Goal: Task Accomplishment & Management: Manage account settings

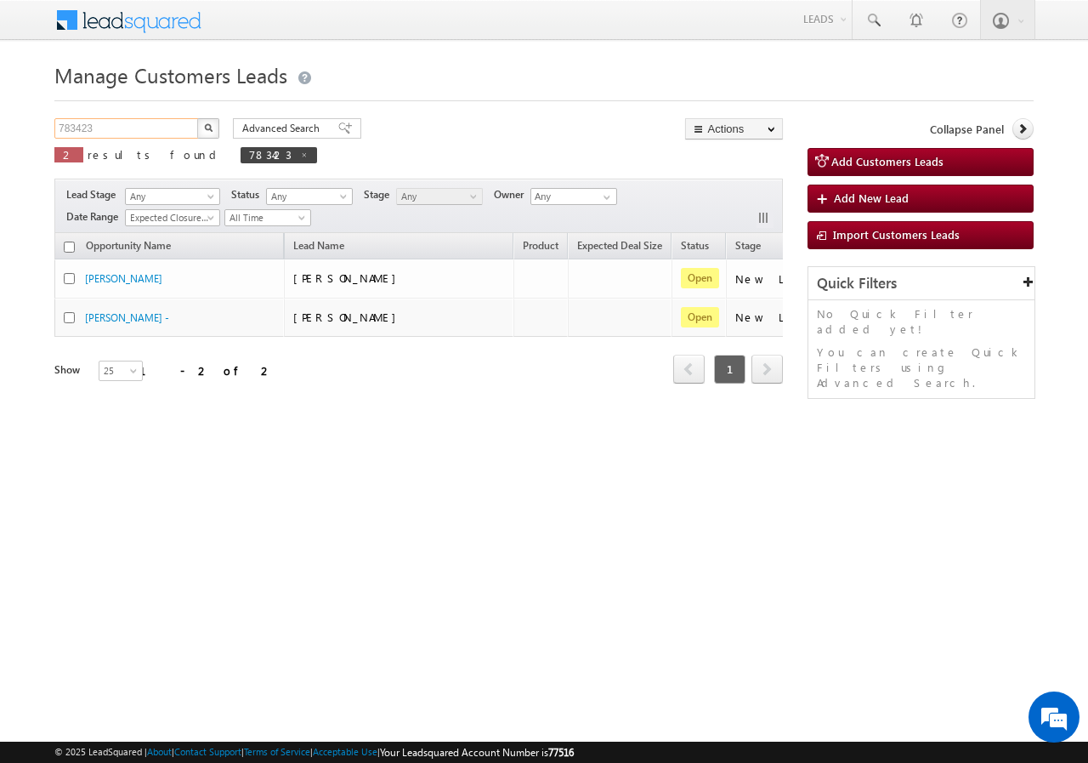
click at [149, 128] on input "783423" at bounding box center [126, 128] width 145 height 20
paste input "738"
type input "783738"
click at [211, 128] on img "button" at bounding box center [208, 127] width 9 height 9
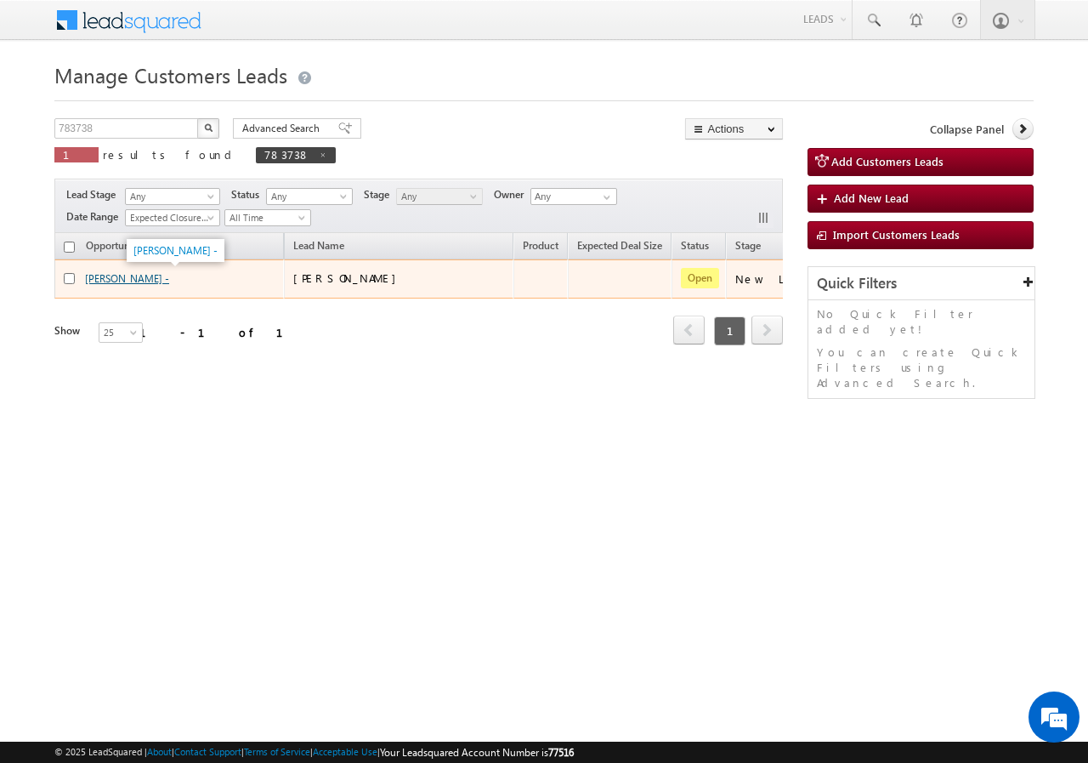
click at [128, 277] on link "[PERSON_NAME] -" at bounding box center [127, 278] width 84 height 13
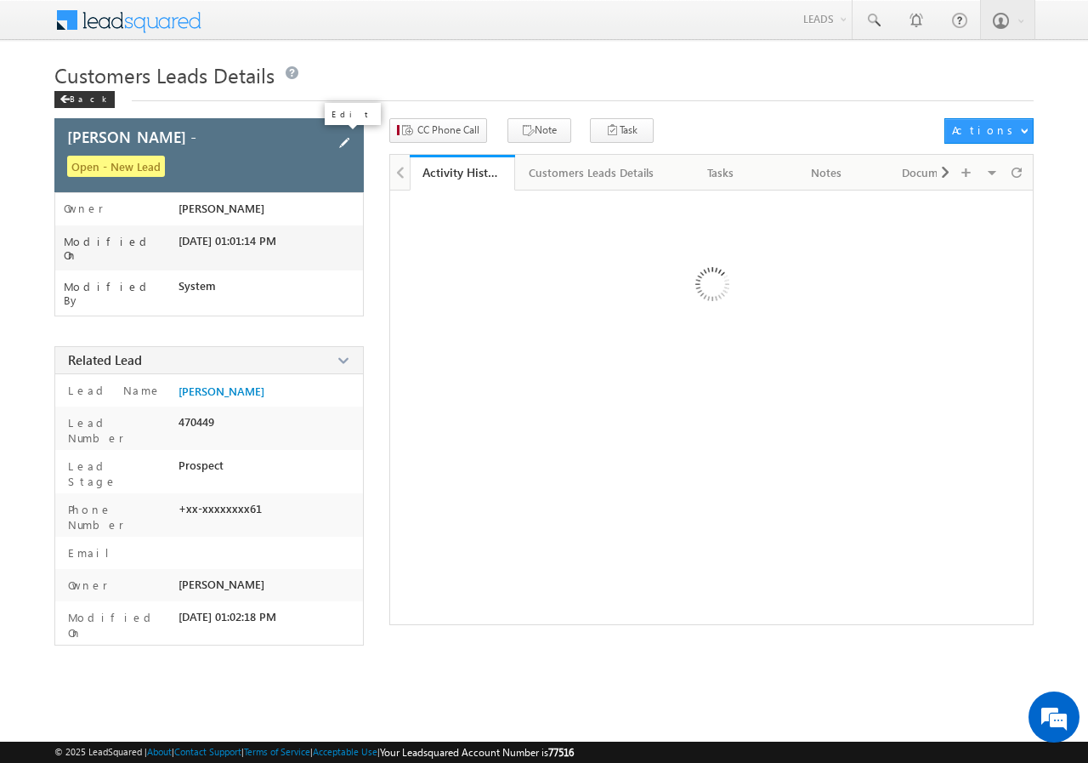
click at [345, 139] on span at bounding box center [344, 142] width 19 height 19
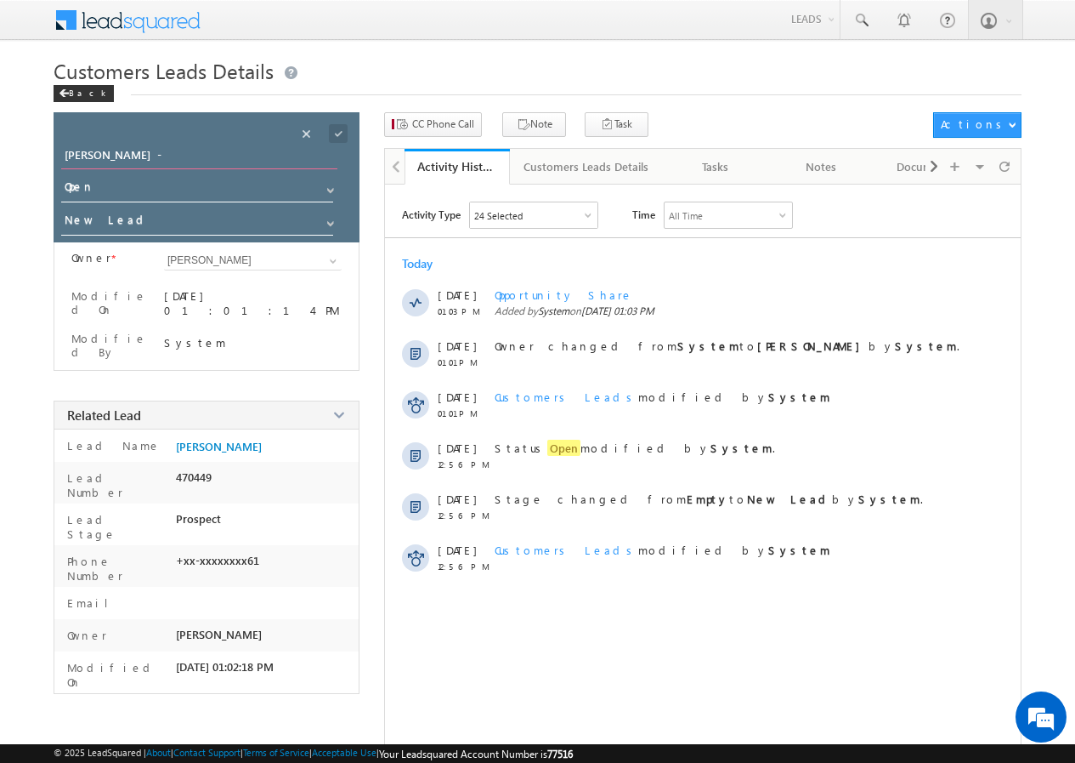
drag, startPoint x: 152, startPoint y: 164, endPoint x: 0, endPoint y: 157, distance: 152.3
click at [0, 157] on body "Menu Zishan Qureshi sitar a4@ks erve. co.in" at bounding box center [537, 403] width 1075 height 806
type input "Abhishek Panday"
click at [337, 133] on span at bounding box center [338, 133] width 19 height 19
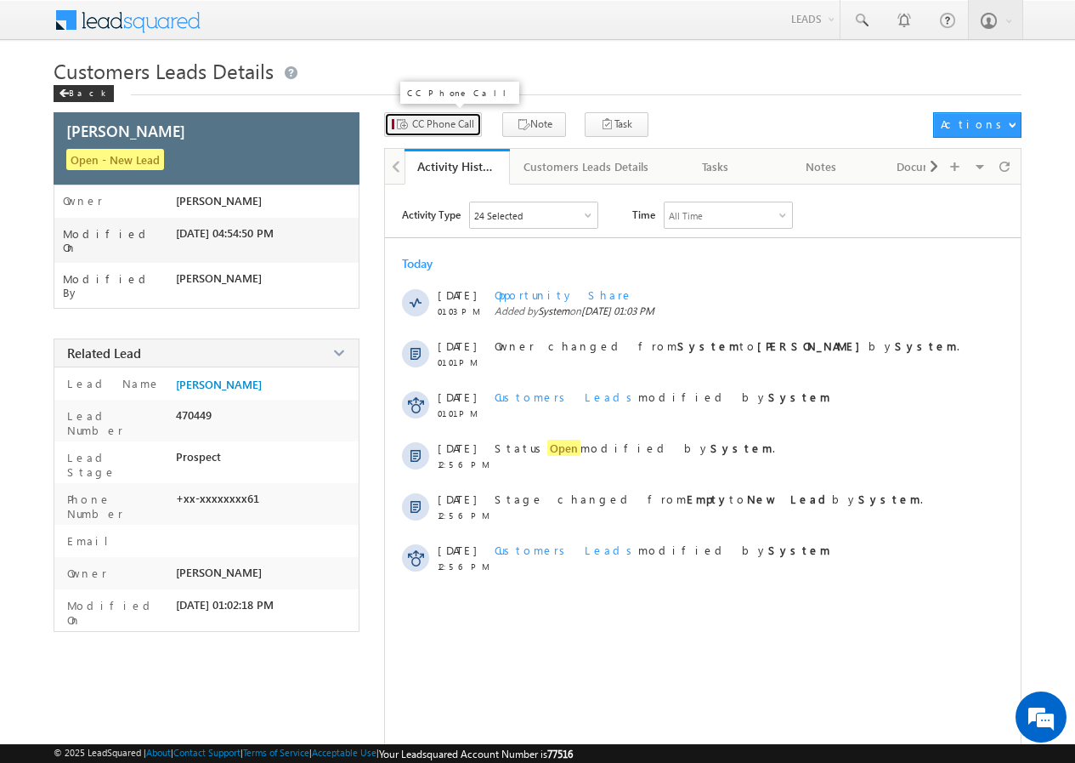
click at [426, 122] on span "CC Phone Call" at bounding box center [443, 123] width 62 height 15
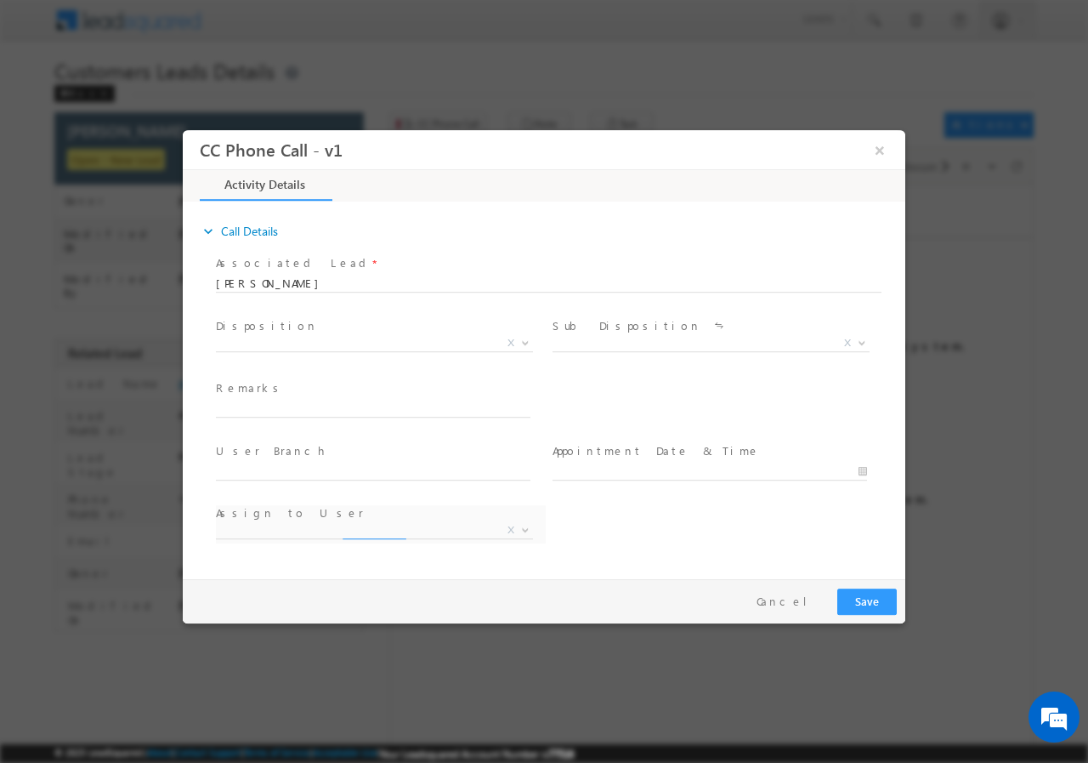
select select "awadhesh.gautam@sgrlimited.in"
click at [258, 337] on span "X" at bounding box center [374, 342] width 317 height 17
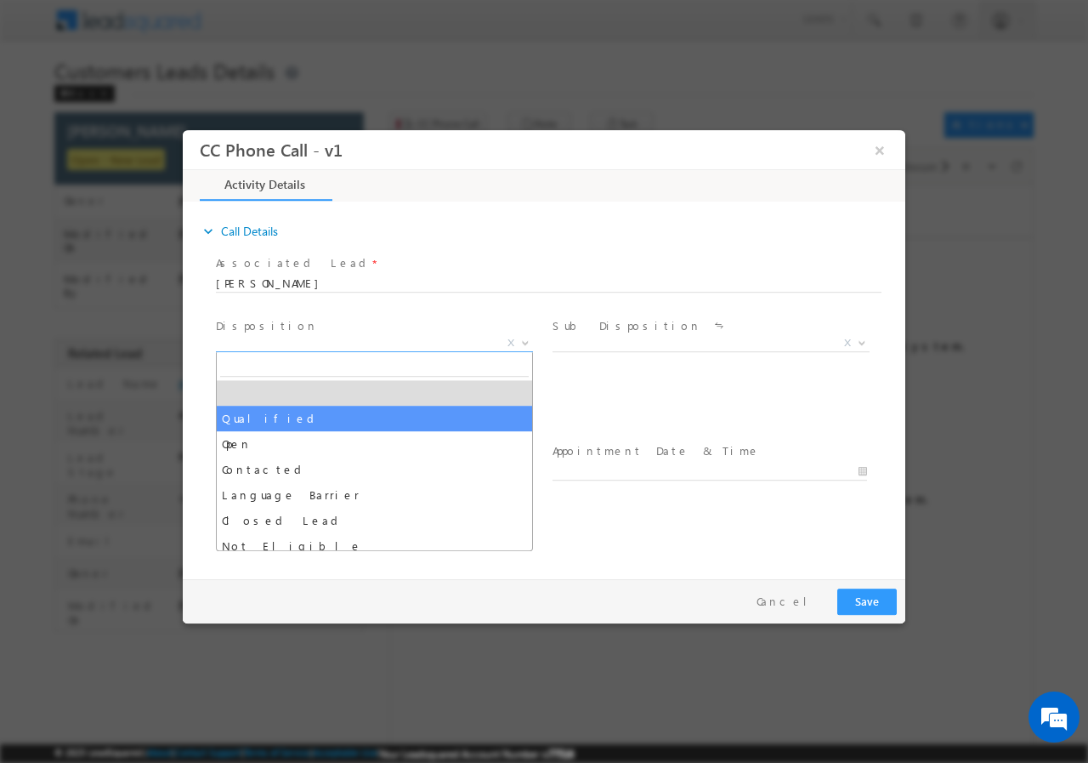
select select "Qualified"
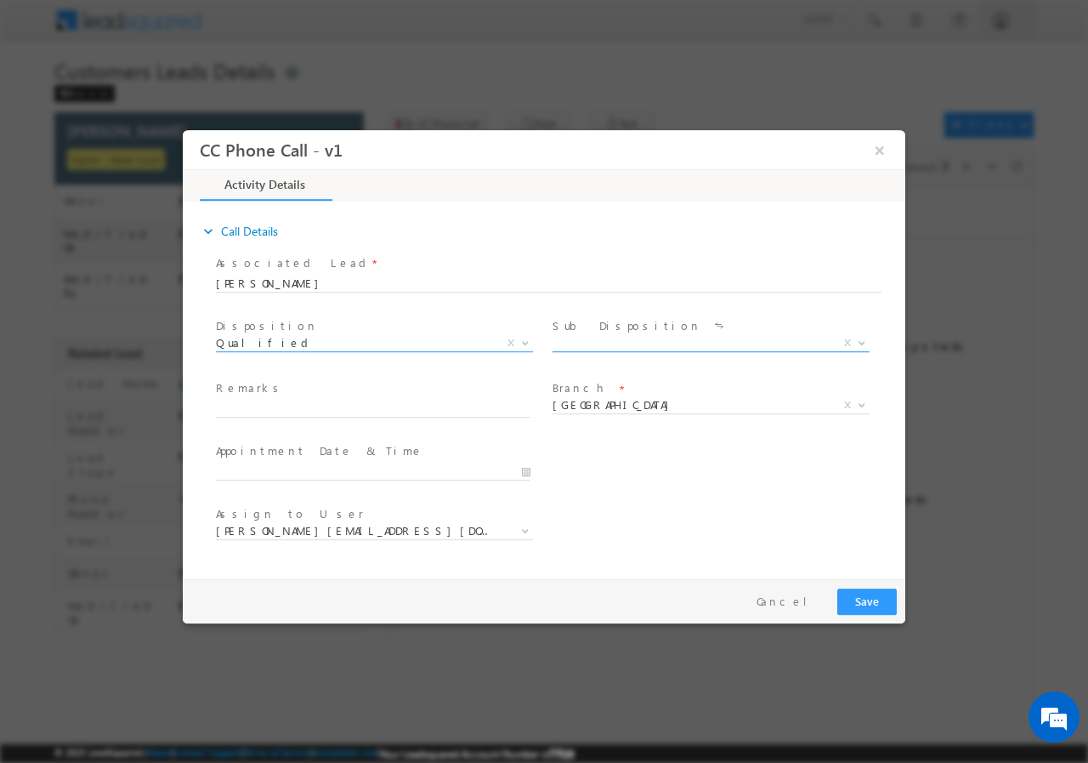
click at [632, 338] on span "X" at bounding box center [711, 342] width 317 height 17
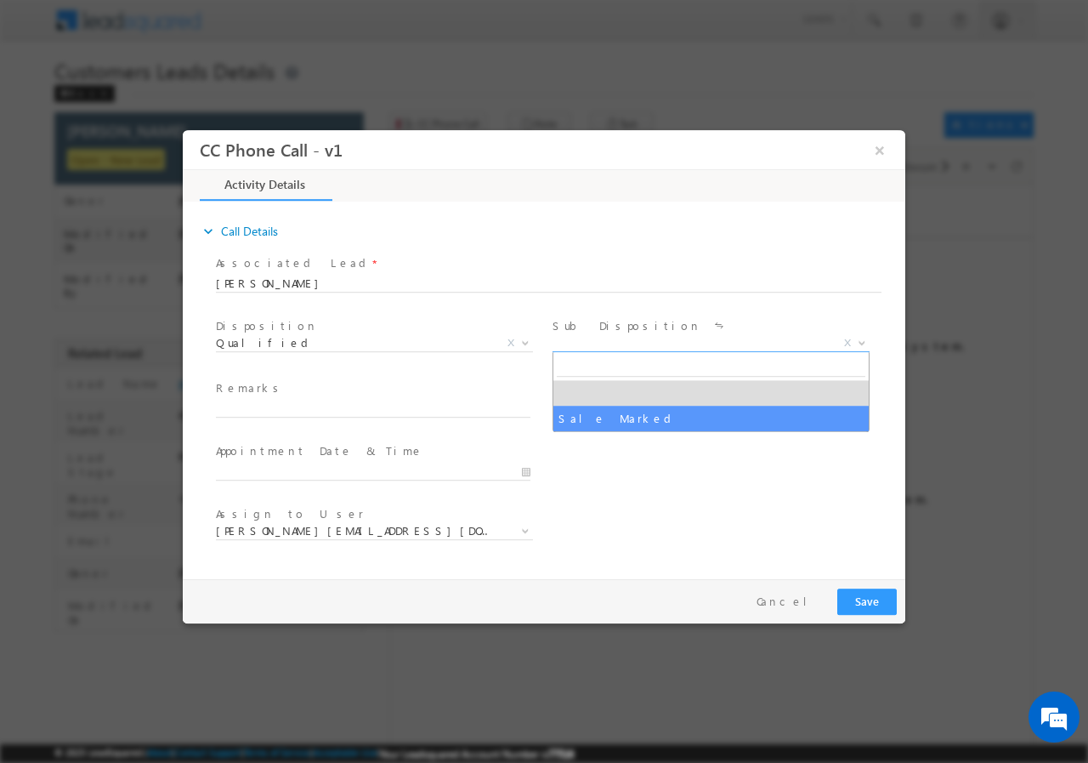
select select "Sale Marked"
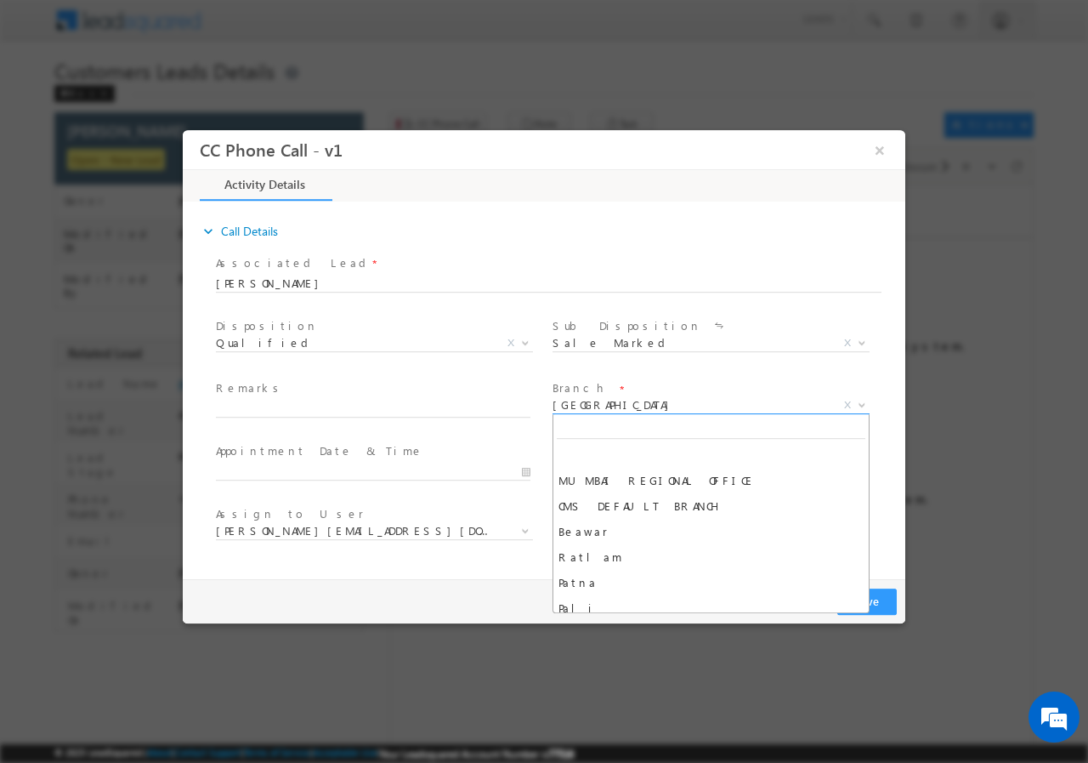
click at [581, 409] on span "Kanpur" at bounding box center [691, 403] width 276 height 15
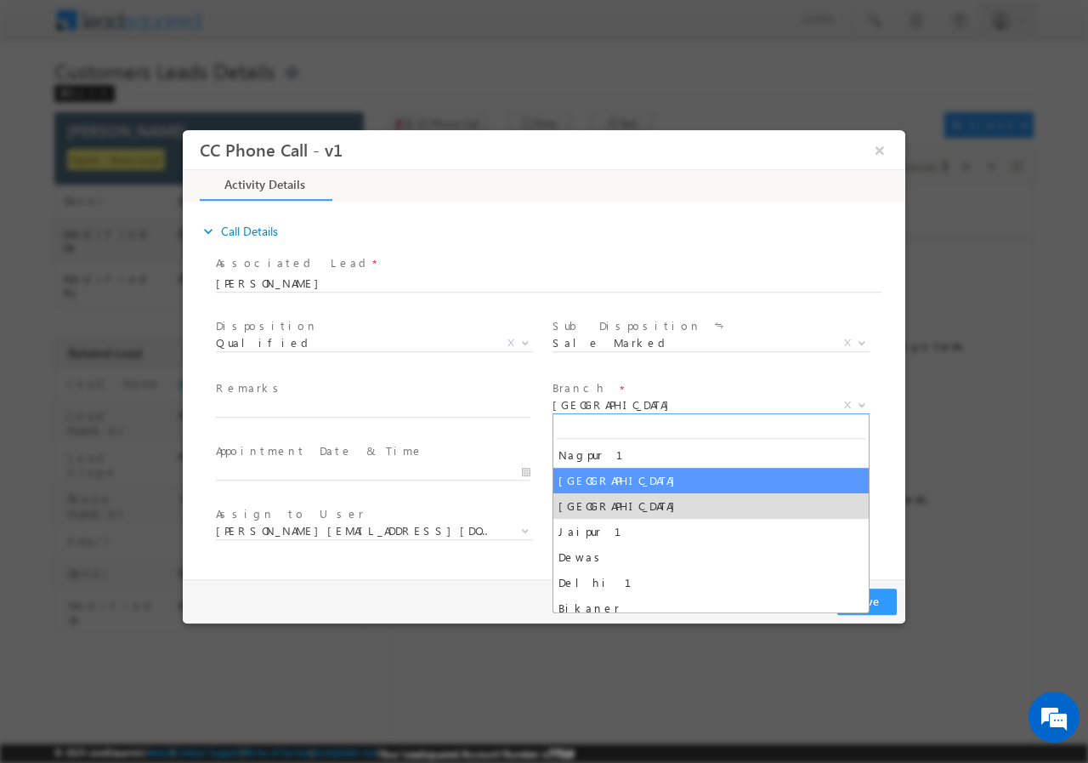
select select "Lucknow"
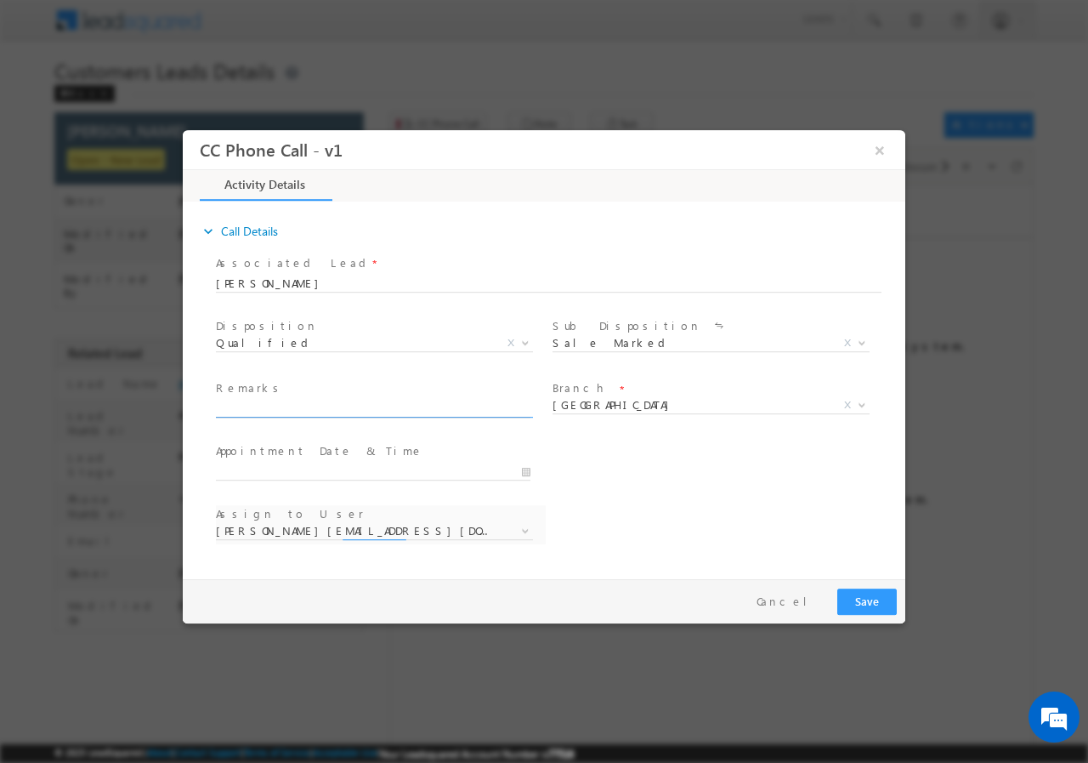
click at [265, 403] on input "text" at bounding box center [373, 408] width 315 height 17
select select "akash.v@sgrlimited.in"
paste input "783738//VB_Know_More//Abhishek Panday//8726619661//renovation//loan req-5L// sa…"
type input "783738//VB_Know_More//Abhishek Panday//8726619661//renovation//loan req-5L// sa…"
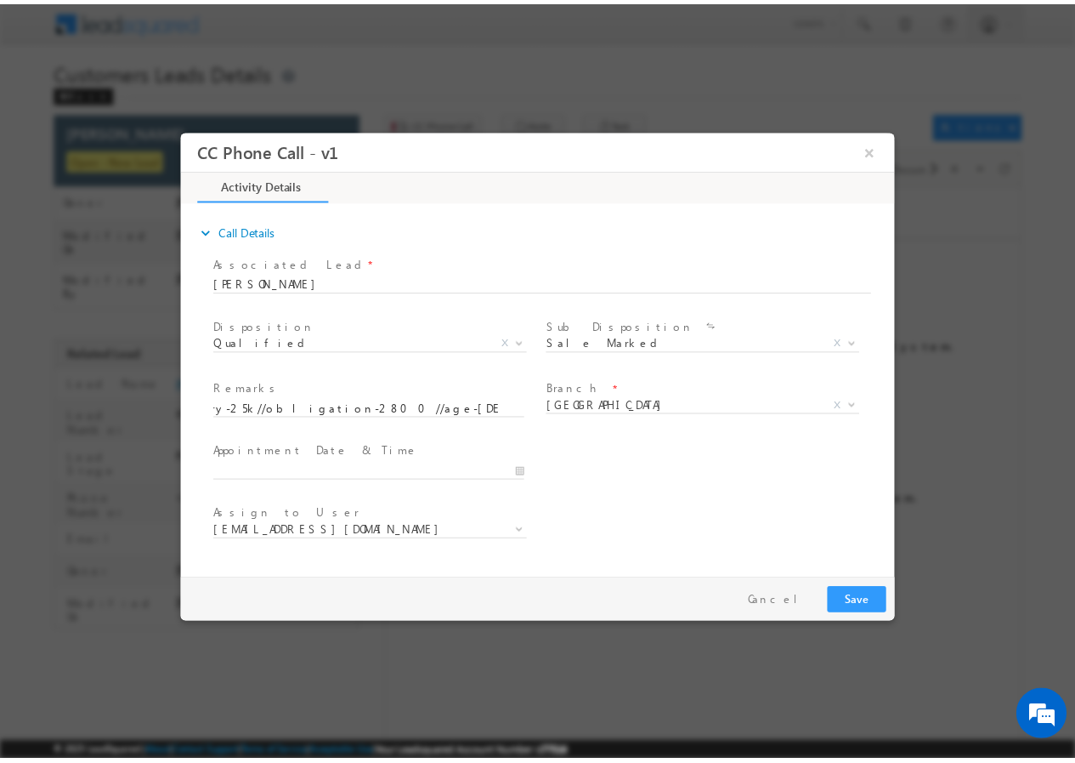
scroll to position [0, 0]
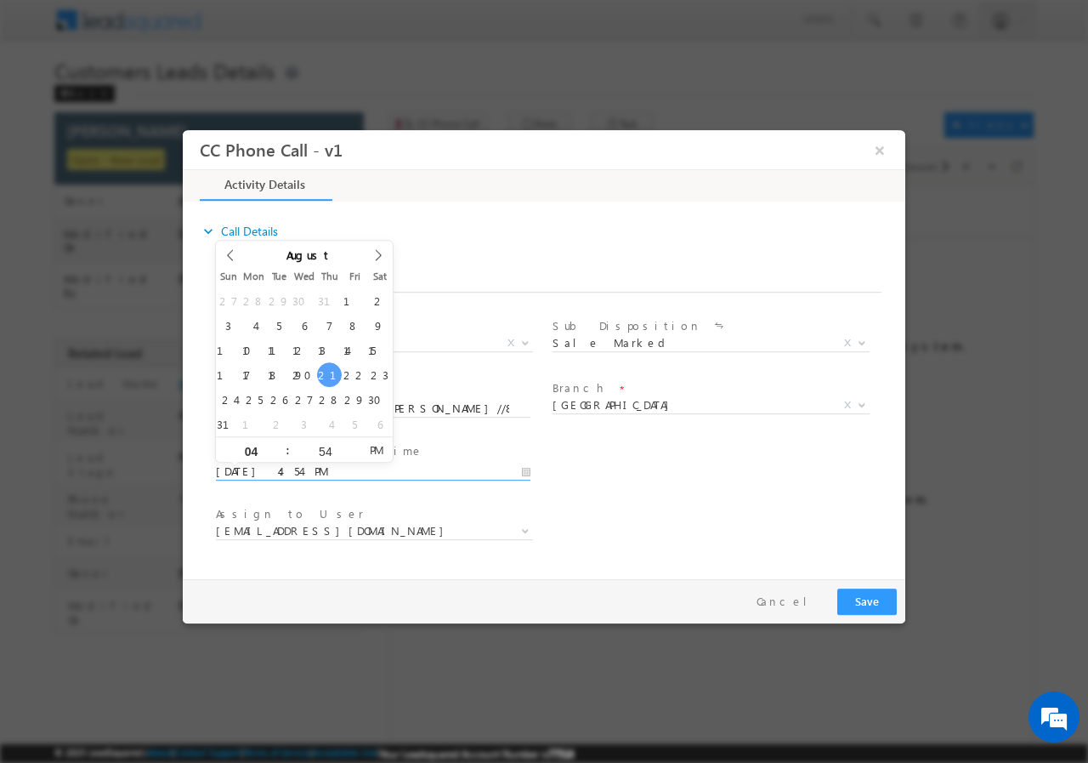
click at [525, 468] on input "08/21/2025 4:54 PM" at bounding box center [373, 470] width 315 height 17
type input "08/27/2025 4:54 PM"
click at [323, 450] on input "54" at bounding box center [325, 450] width 71 height 11
type input "00"
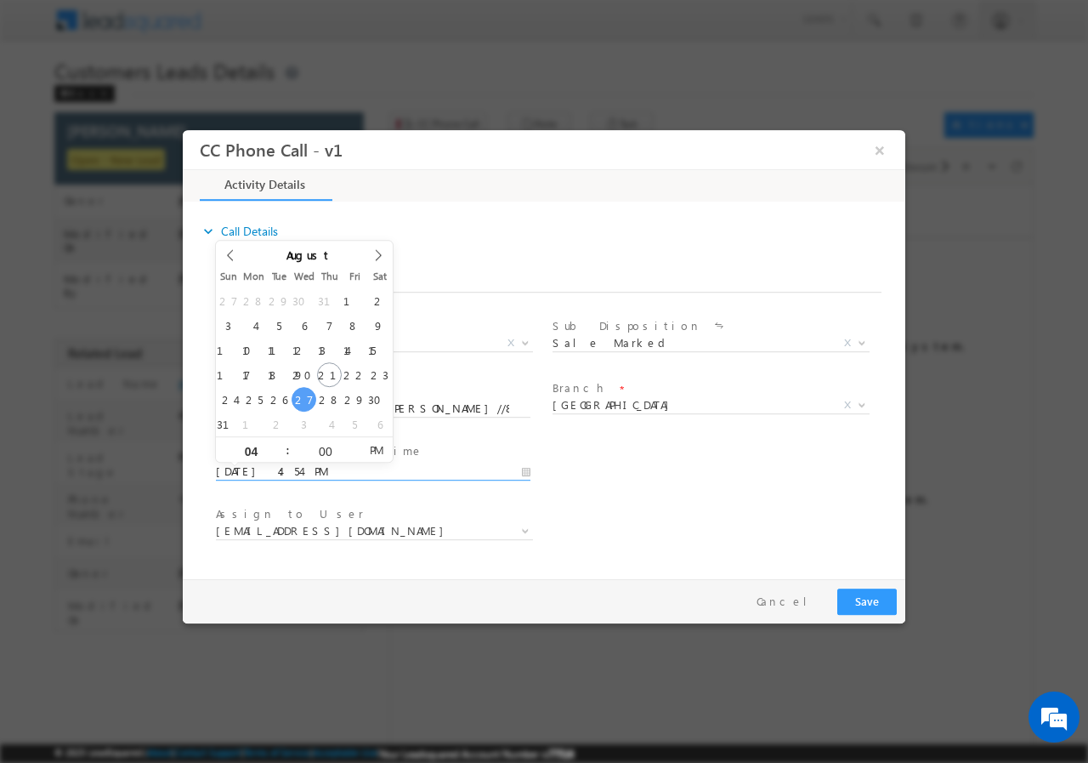
type input "08/27/2025 4:00 PM"
click at [625, 453] on div "User Branch * Appointment Date & Time * 08/27/2025 4:00 PM" at bounding box center [559, 469] width 693 height 63
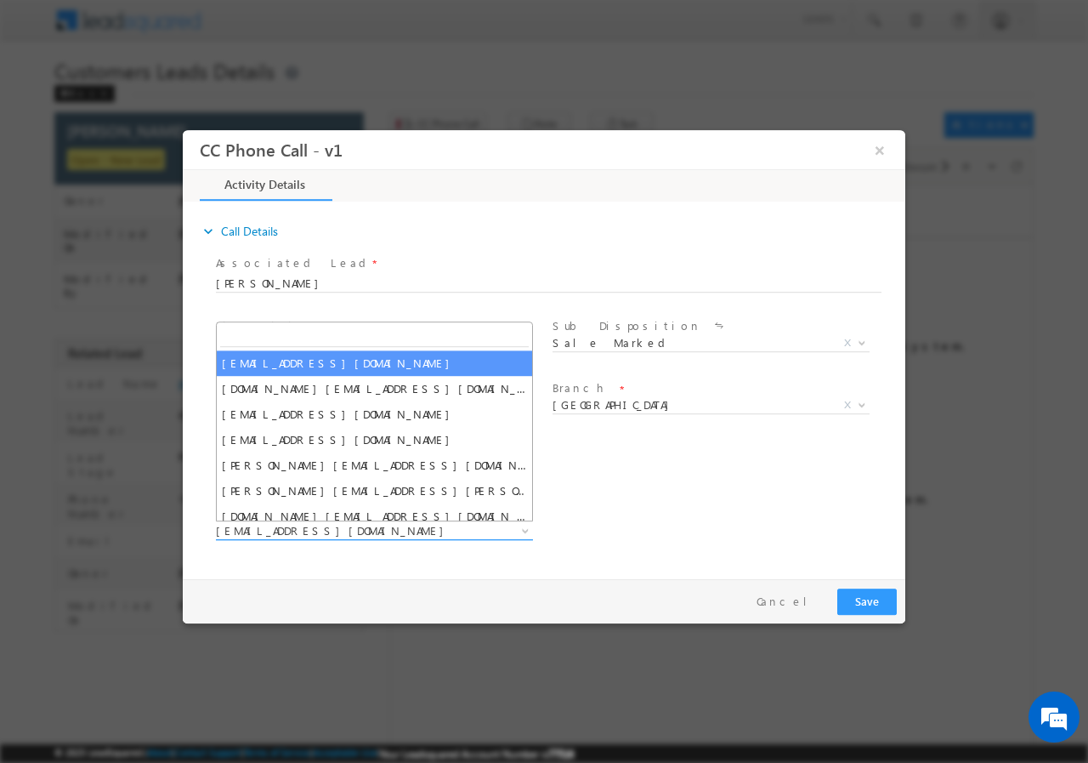
click at [413, 534] on span "akash.v@sgrlimited.in" at bounding box center [354, 529] width 276 height 15
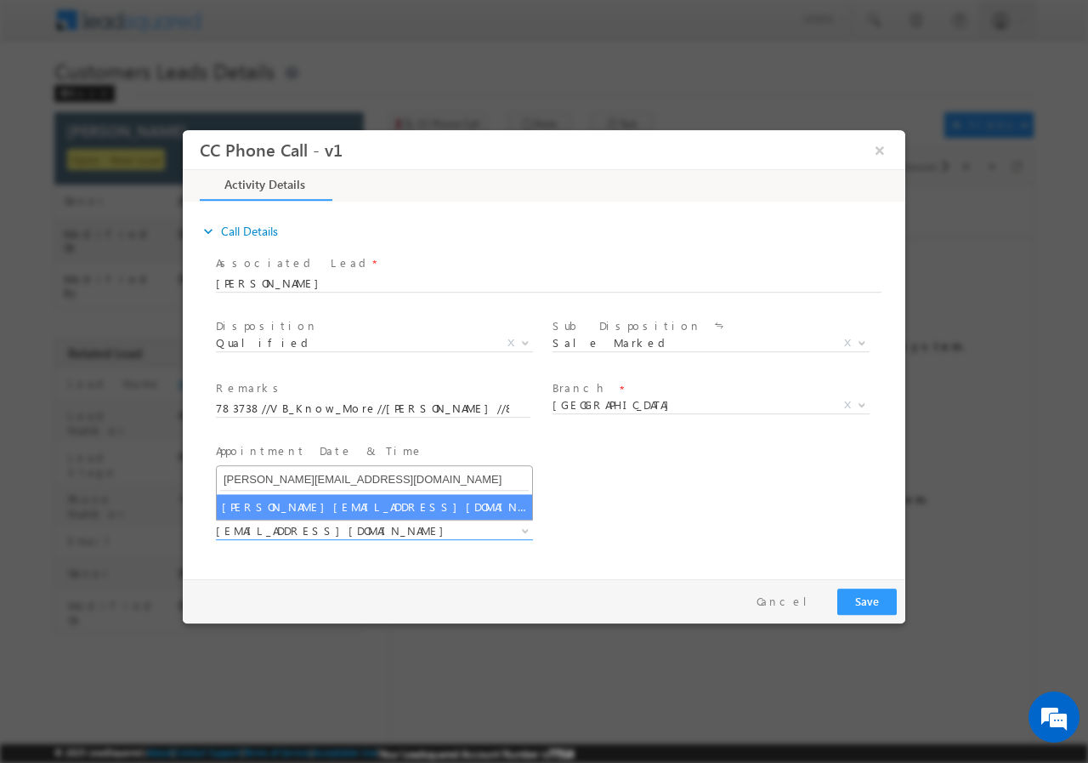
click at [320, 481] on input "shubham.kumar3@sgrlimited.in" at bounding box center [374, 478] width 309 height 21
type input "shubham.kumar3@sgrlimited.in"
select select "shubham.kumar3@sgrlimited.in"
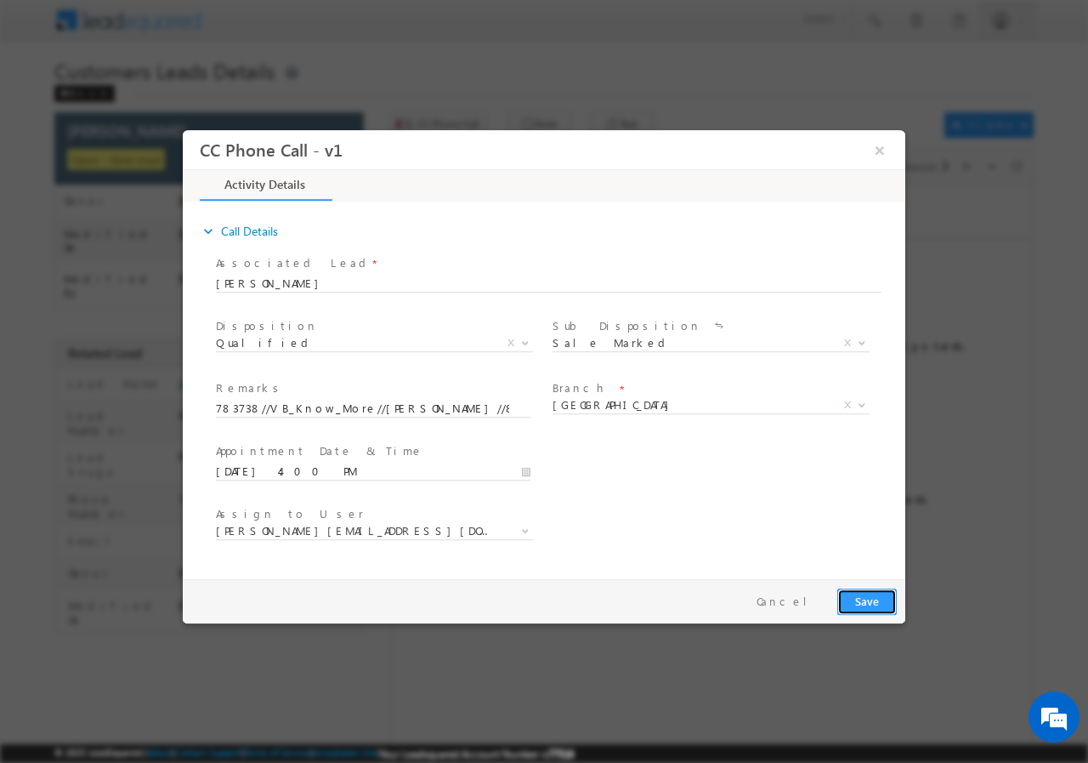
click at [867, 599] on button "Save" at bounding box center [867, 600] width 60 height 26
click at [879, 150] on button "×" at bounding box center [879, 148] width 29 height 31
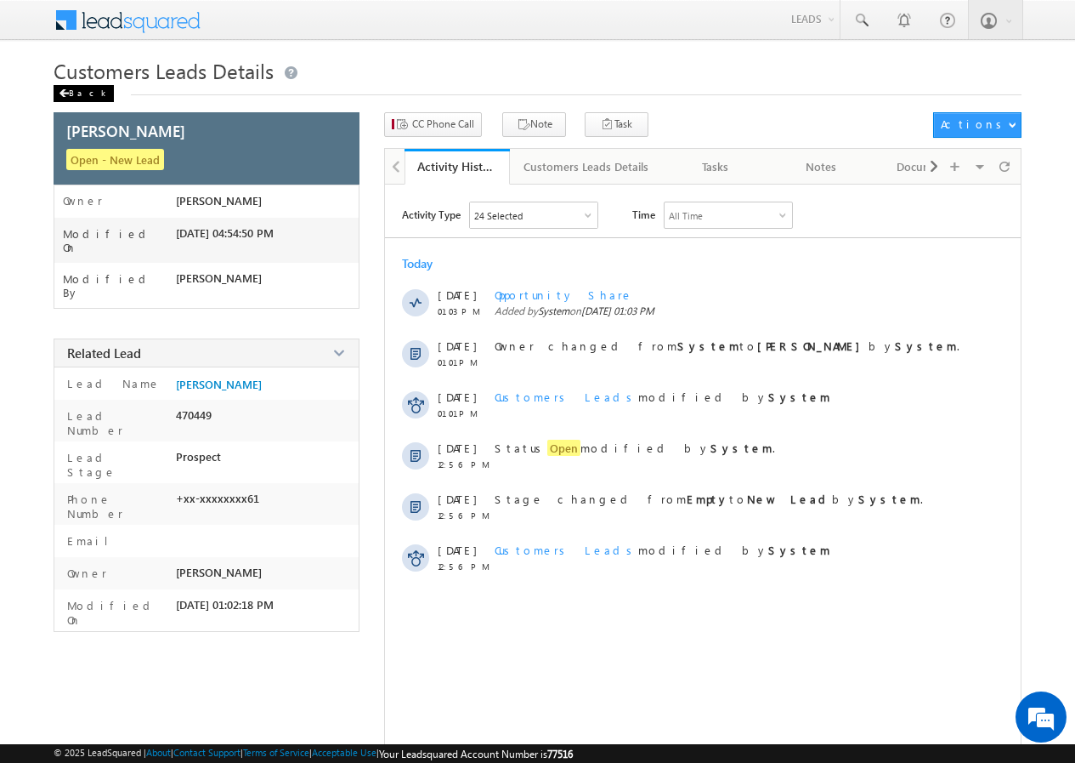
click at [82, 93] on div "Back" at bounding box center [84, 93] width 60 height 17
